Goal: Transaction & Acquisition: Obtain resource

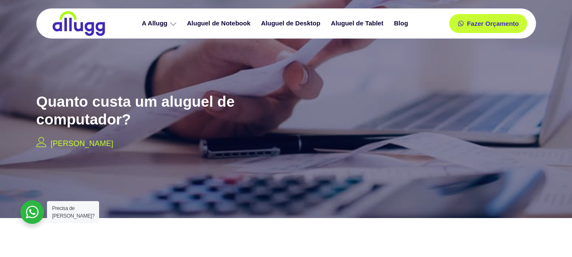
click at [402, 80] on div at bounding box center [286, 105] width 572 height 226
click at [220, 21] on link "Aluguel de Notebook" at bounding box center [220, 23] width 74 height 15
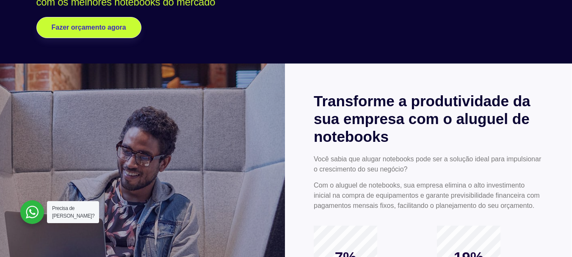
scroll to position [42, 0]
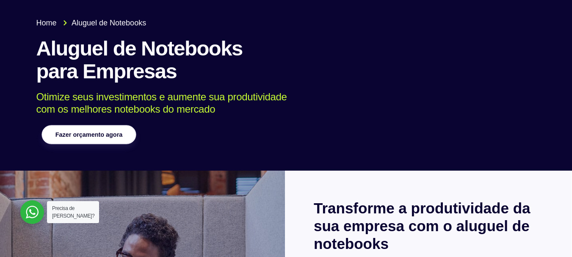
click at [66, 132] on span "Fazer orçamento agora" at bounding box center [88, 135] width 67 height 6
